Goal: Information Seeking & Learning: Understand process/instructions

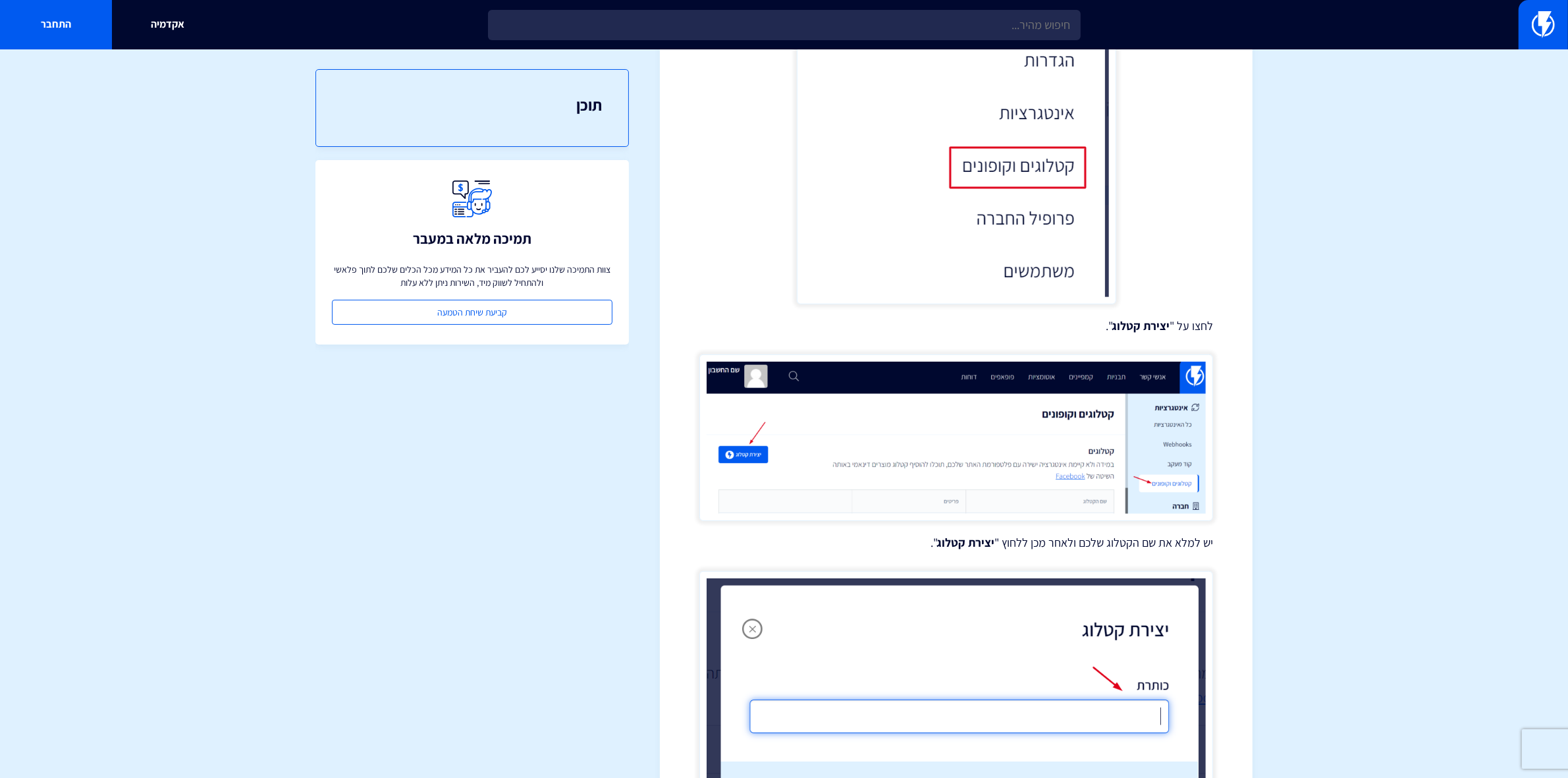
scroll to position [294, 0]
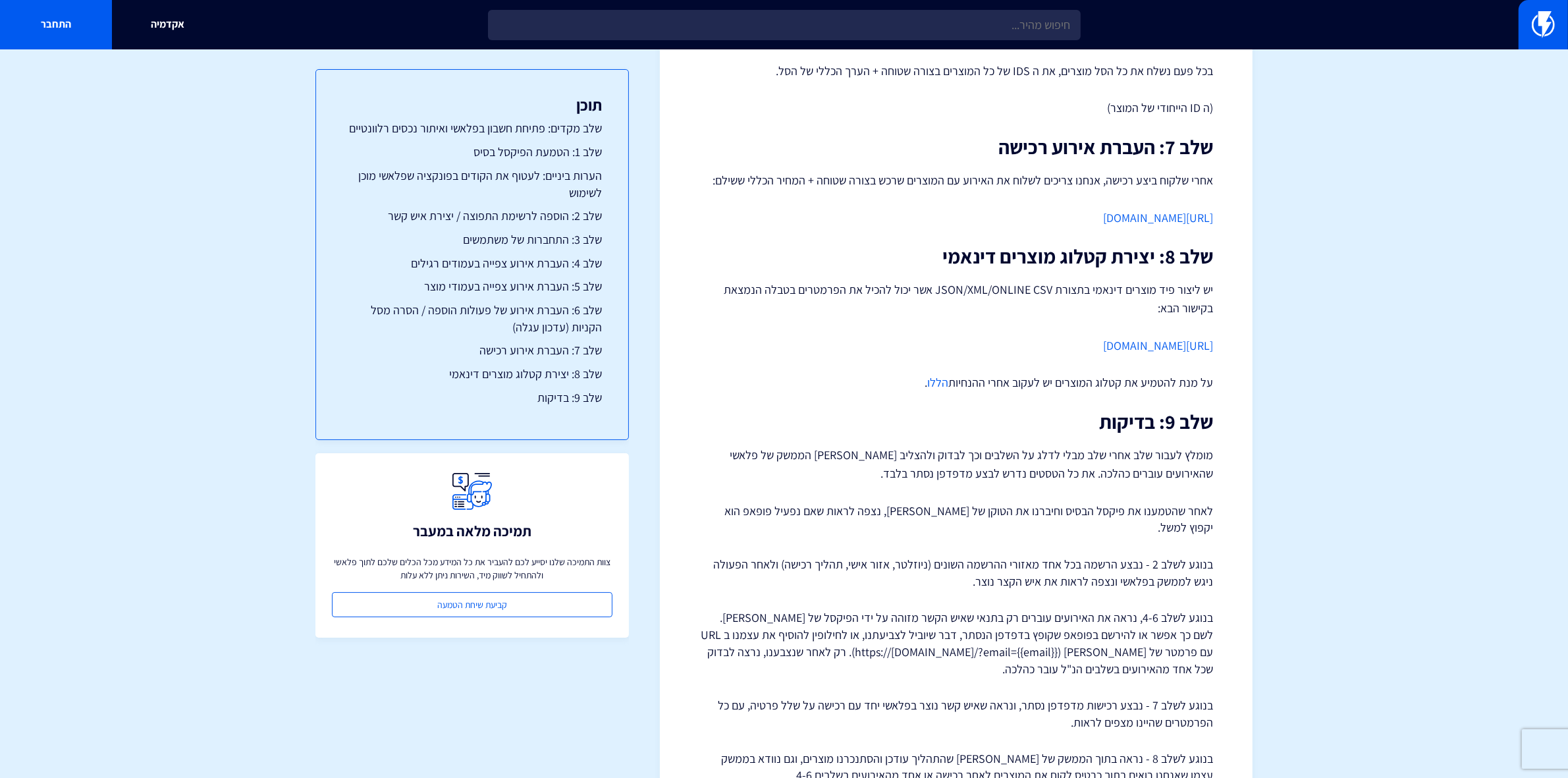
scroll to position [2442, 0]
